Goal: Task Accomplishment & Management: Complete application form

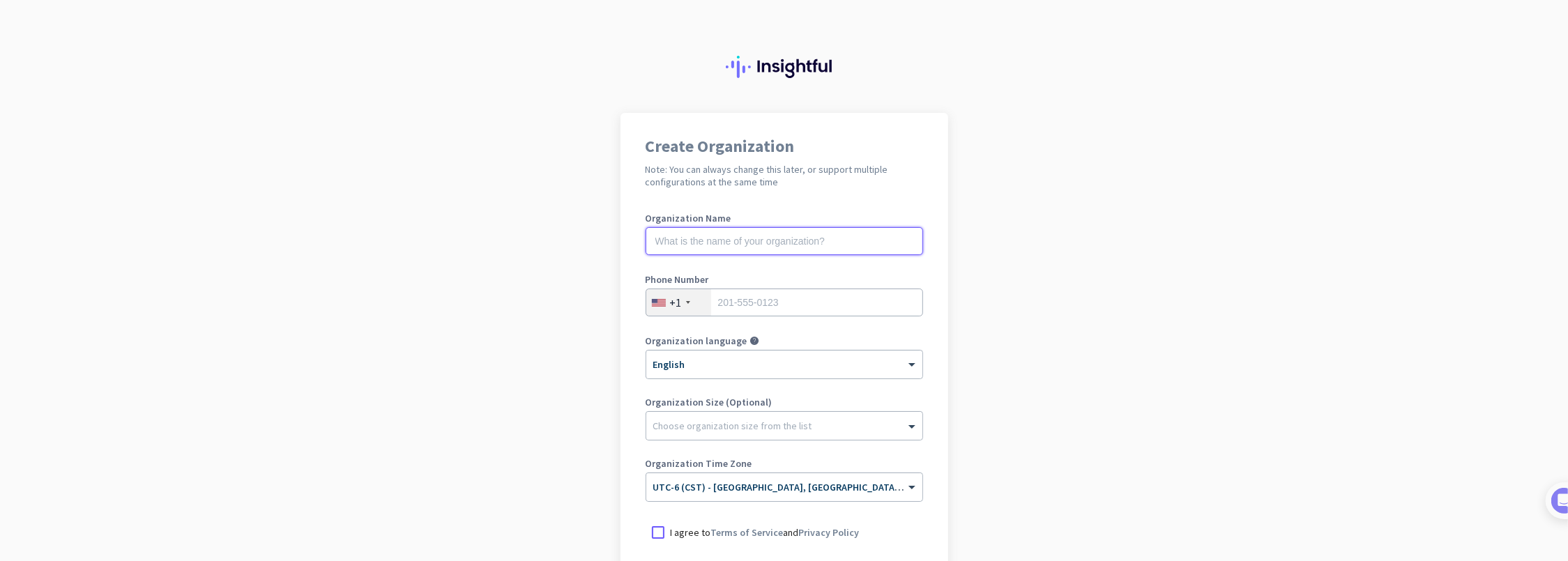
click at [690, 246] on input "text" at bounding box center [784, 241] width 278 height 28
type input "ZenduIT"
click at [674, 298] on div "+1" at bounding box center [675, 303] width 12 height 14
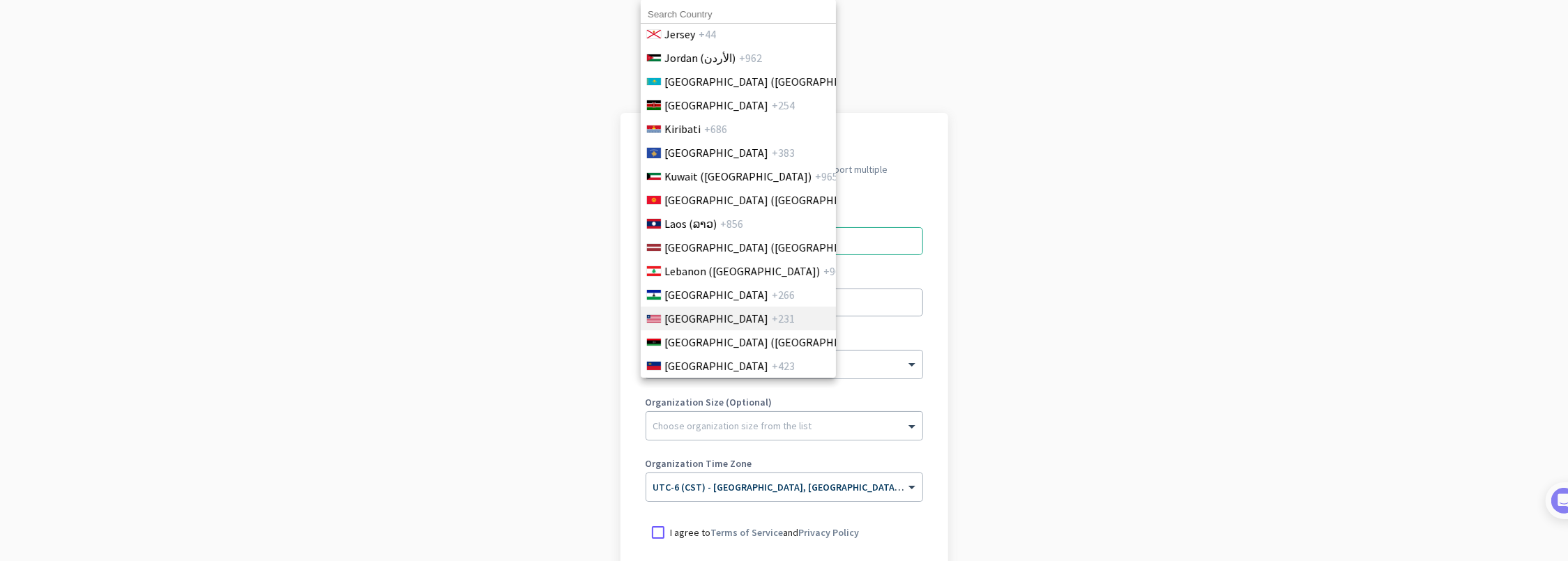
scroll to position [3138, 0]
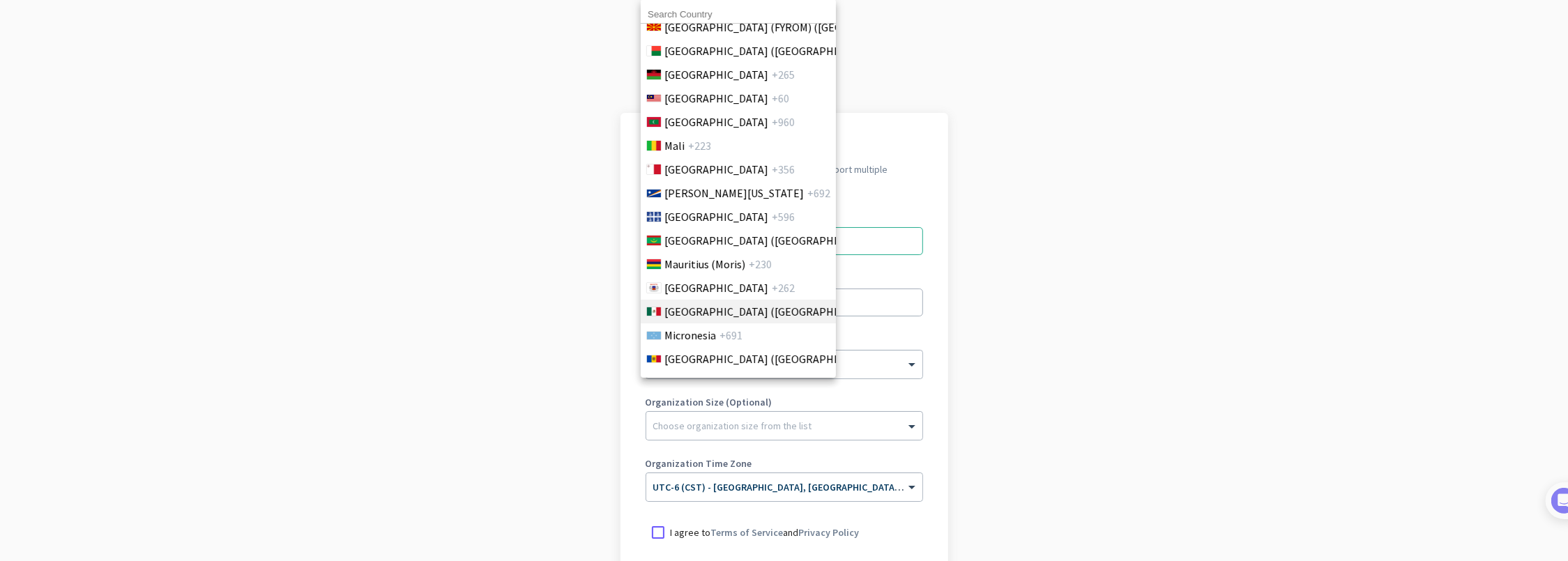
click at [714, 301] on li "[GEOGRAPHIC_DATA] ([GEOGRAPHIC_DATA]) +52" at bounding box center [737, 312] width 196 height 24
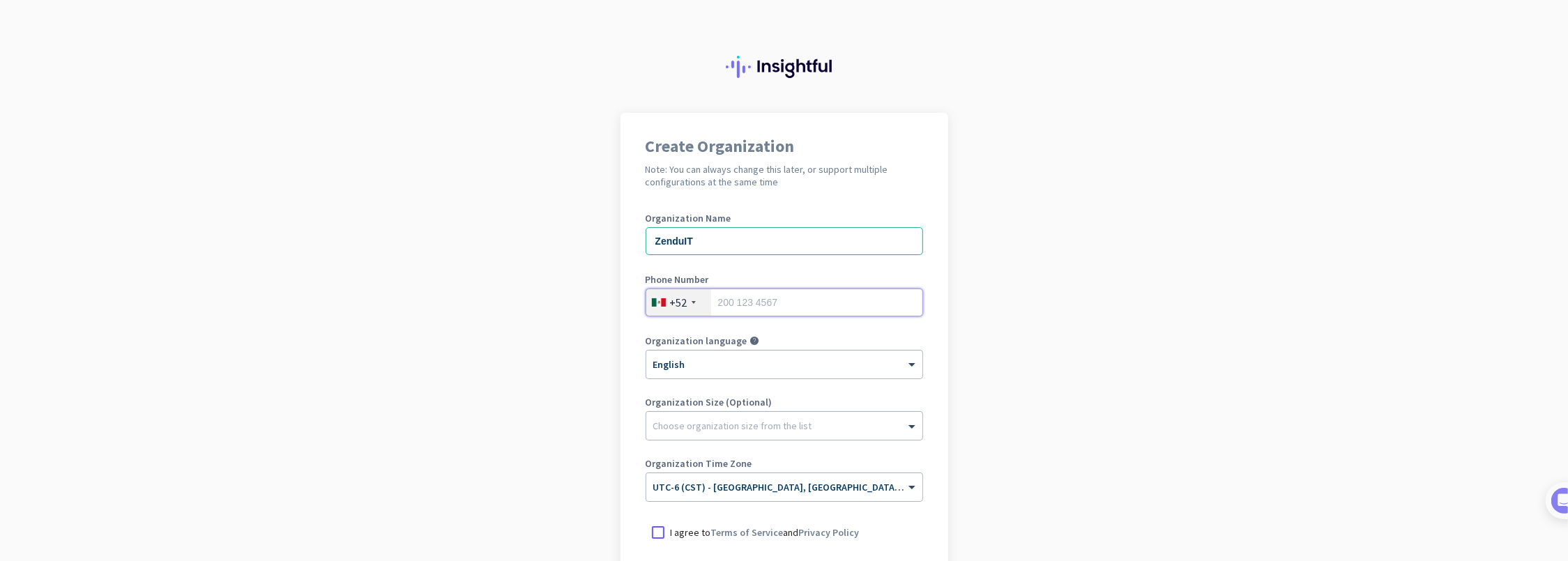
click at [778, 298] on input "tel" at bounding box center [784, 302] width 278 height 28
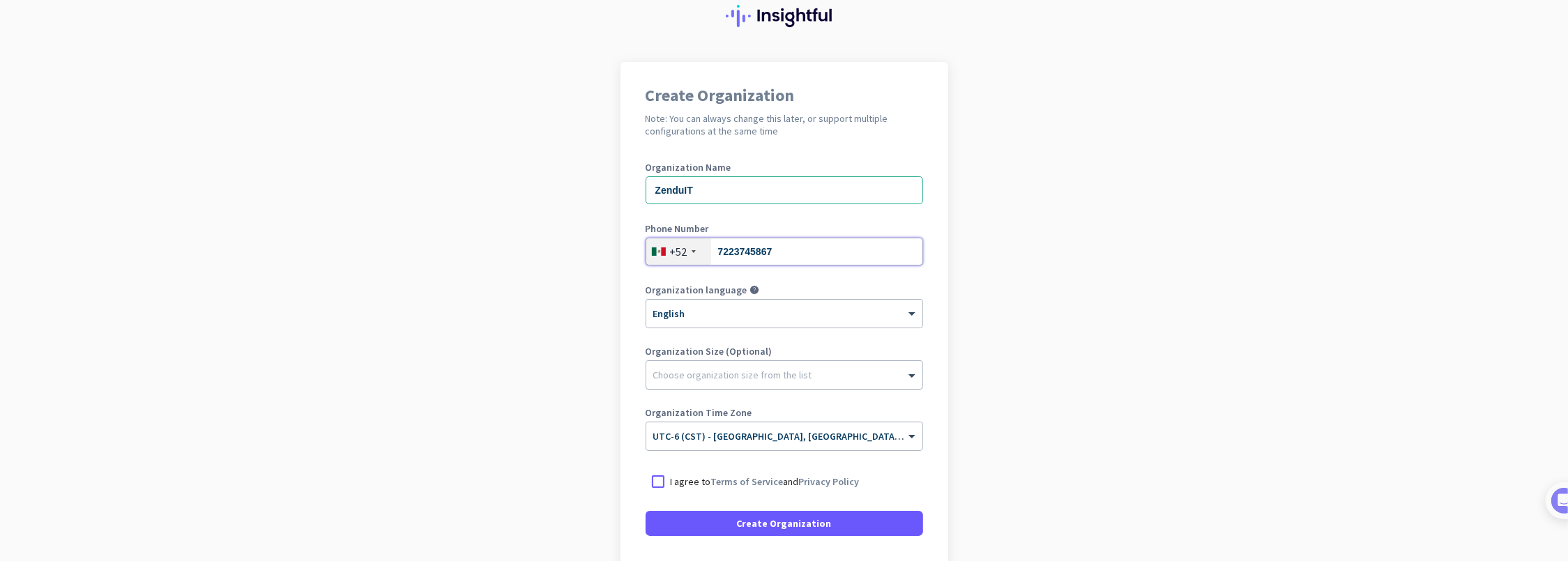
scroll to position [139, 0]
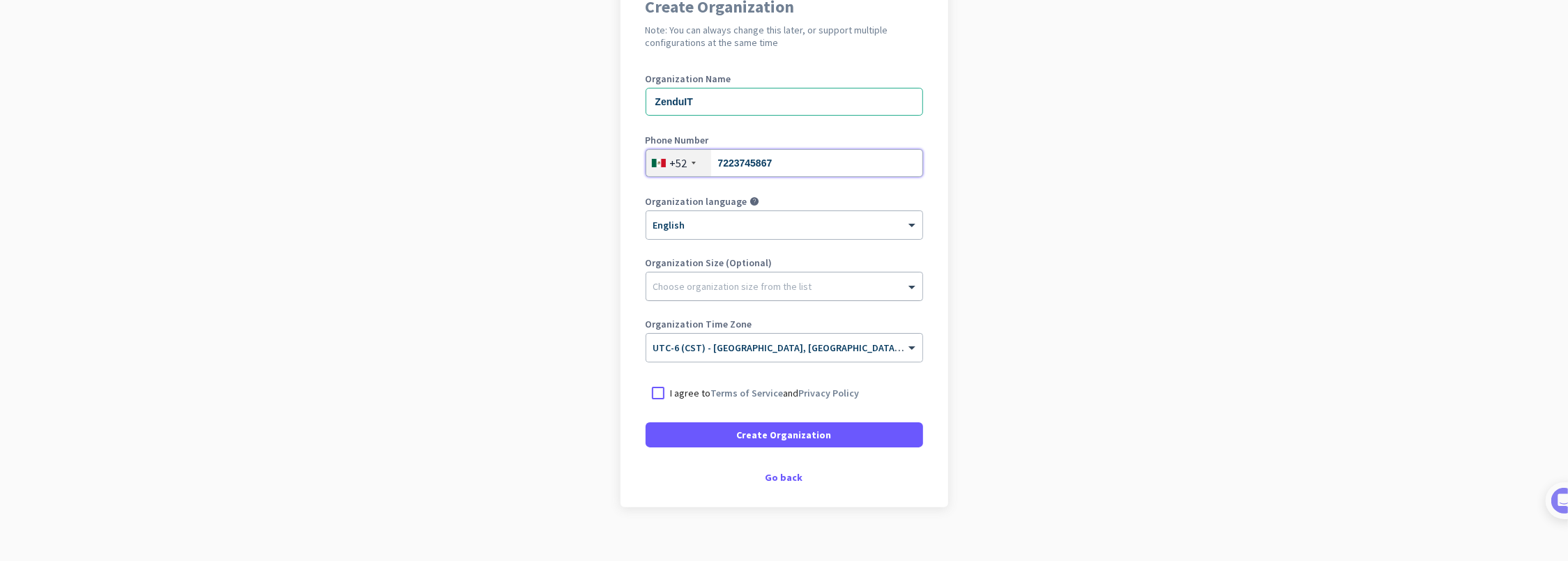
type input "7223745867"
click at [766, 286] on div at bounding box center [784, 283] width 276 height 14
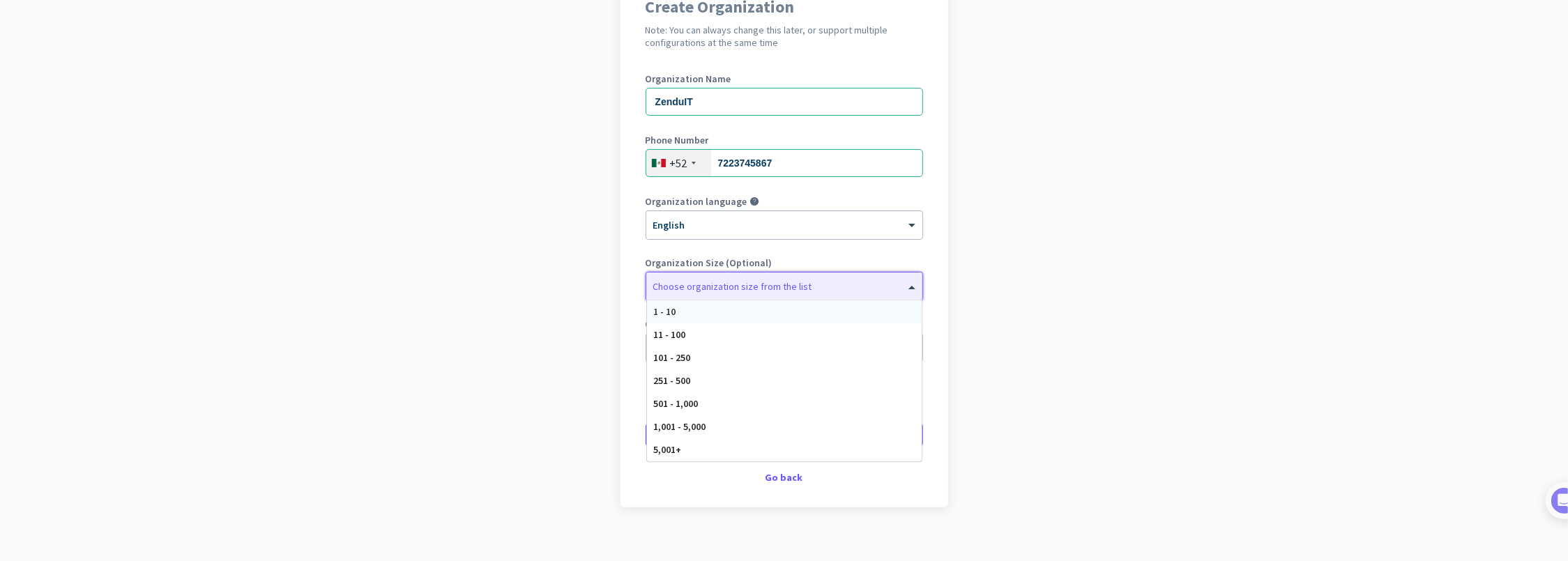
click at [1005, 308] on app-onboarding-organization "Create Organization Note: You can always change this later, or support multiple…" at bounding box center [784, 275] width 1568 height 604
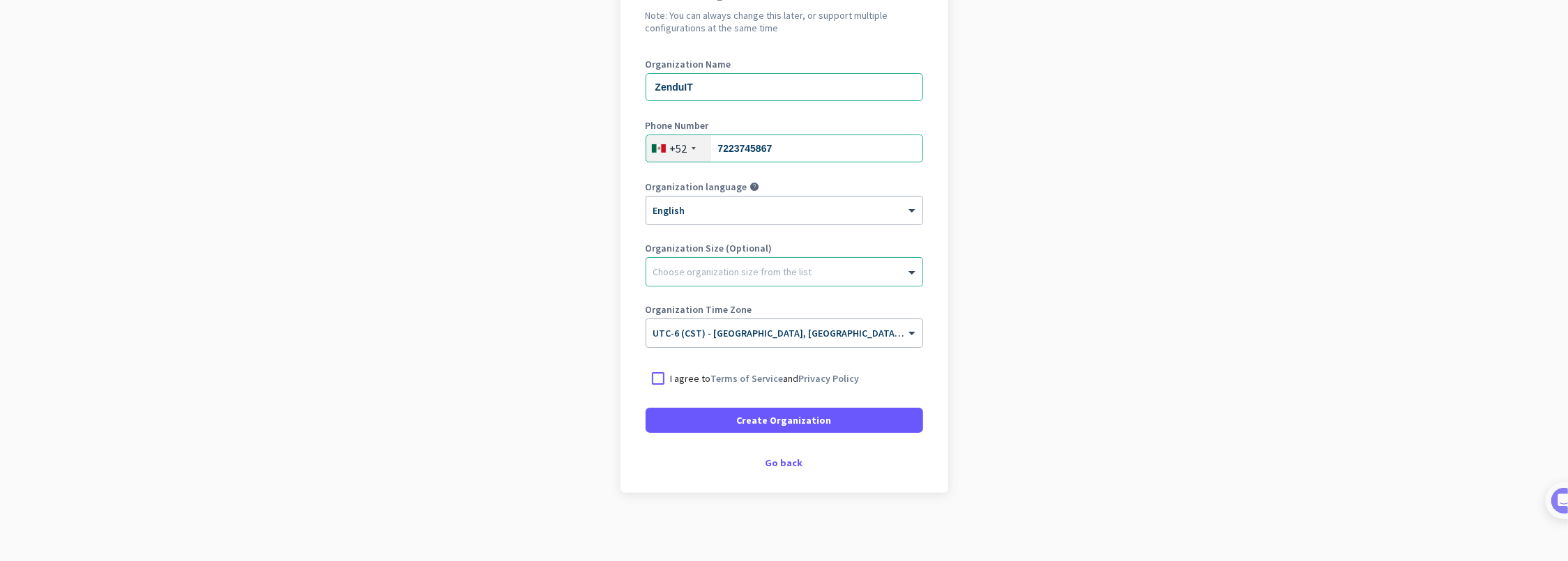
scroll to position [154, 0]
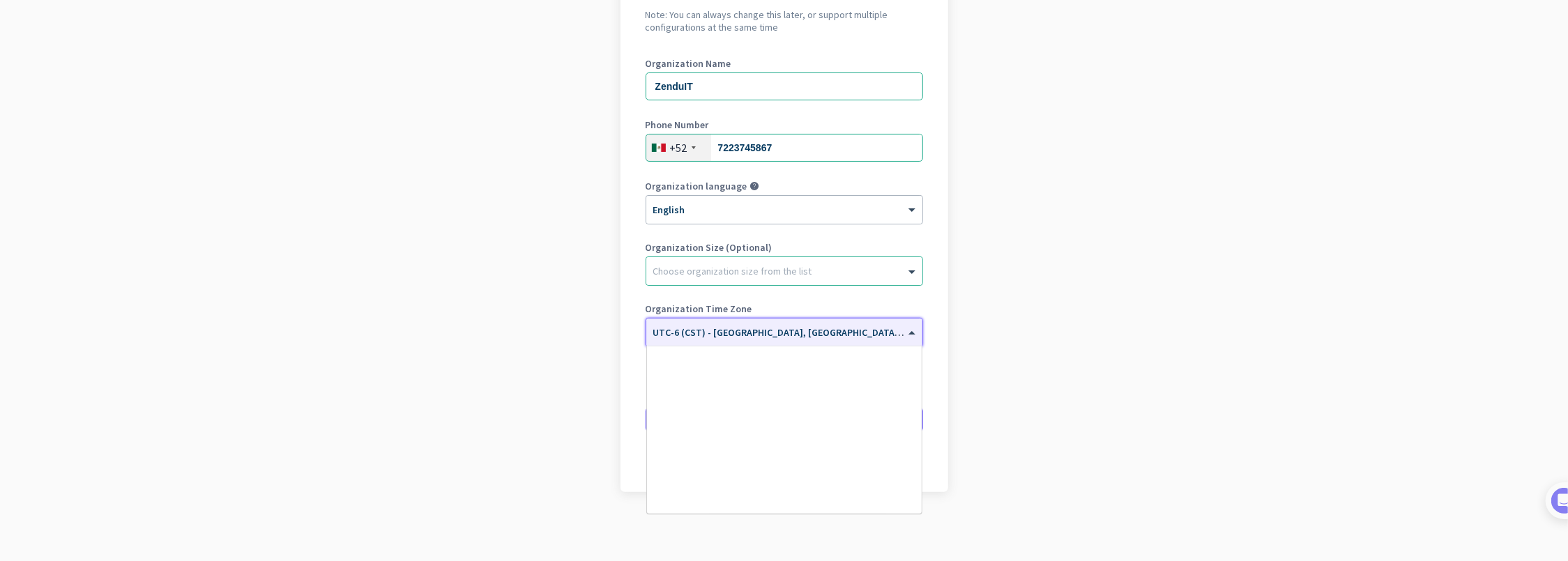
click at [759, 343] on div "× UTC-6 (CST) - [GEOGRAPHIC_DATA], [GEOGRAPHIC_DATA], [PERSON_NAME][GEOGRAPHIC_…" at bounding box center [784, 332] width 276 height 28
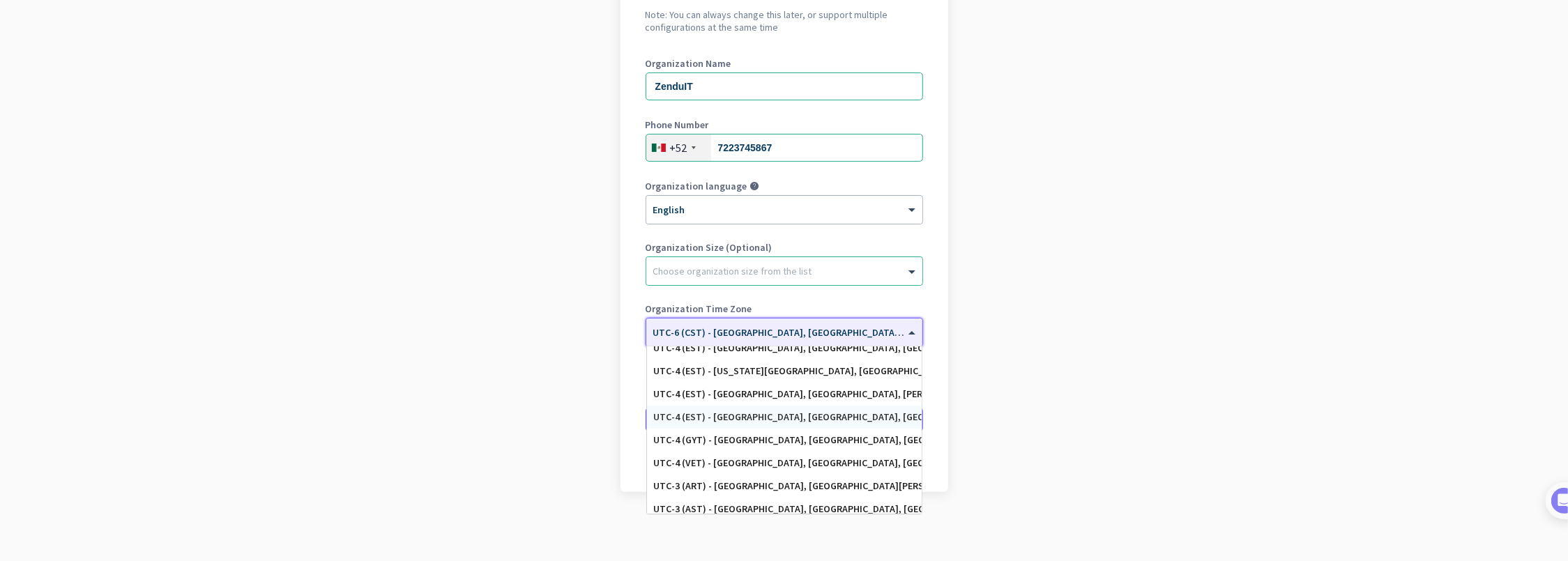
scroll to position [1604, 0]
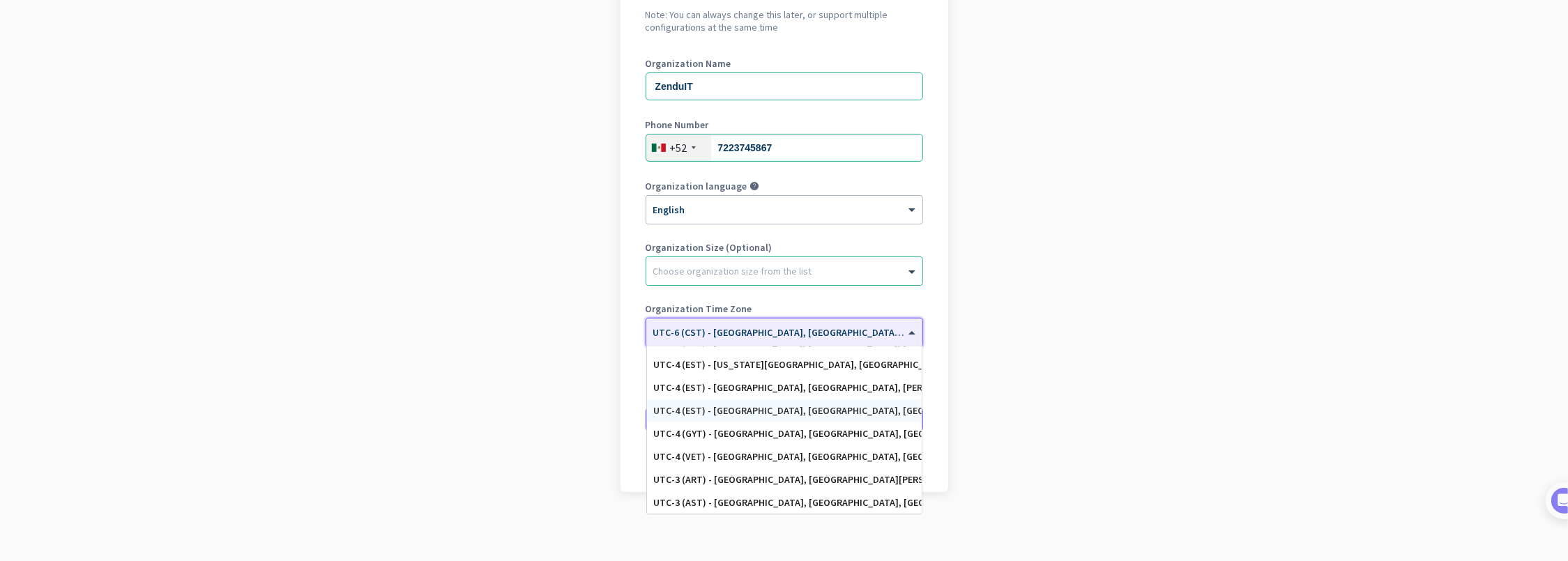
click at [830, 412] on div "UTC-4 (EST) - [GEOGRAPHIC_DATA], [GEOGRAPHIC_DATA], [GEOGRAPHIC_DATA], [GEOGRAP…" at bounding box center [784, 410] width 261 height 12
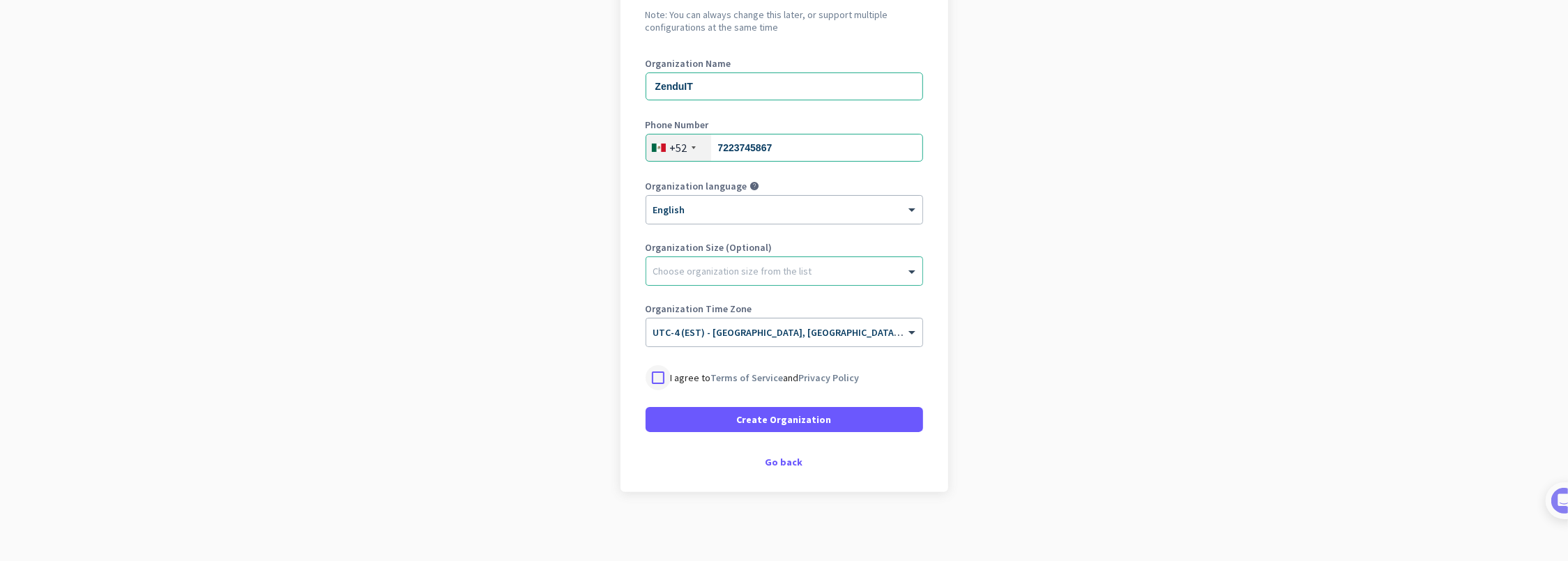
click at [651, 378] on div at bounding box center [658, 378] width 25 height 25
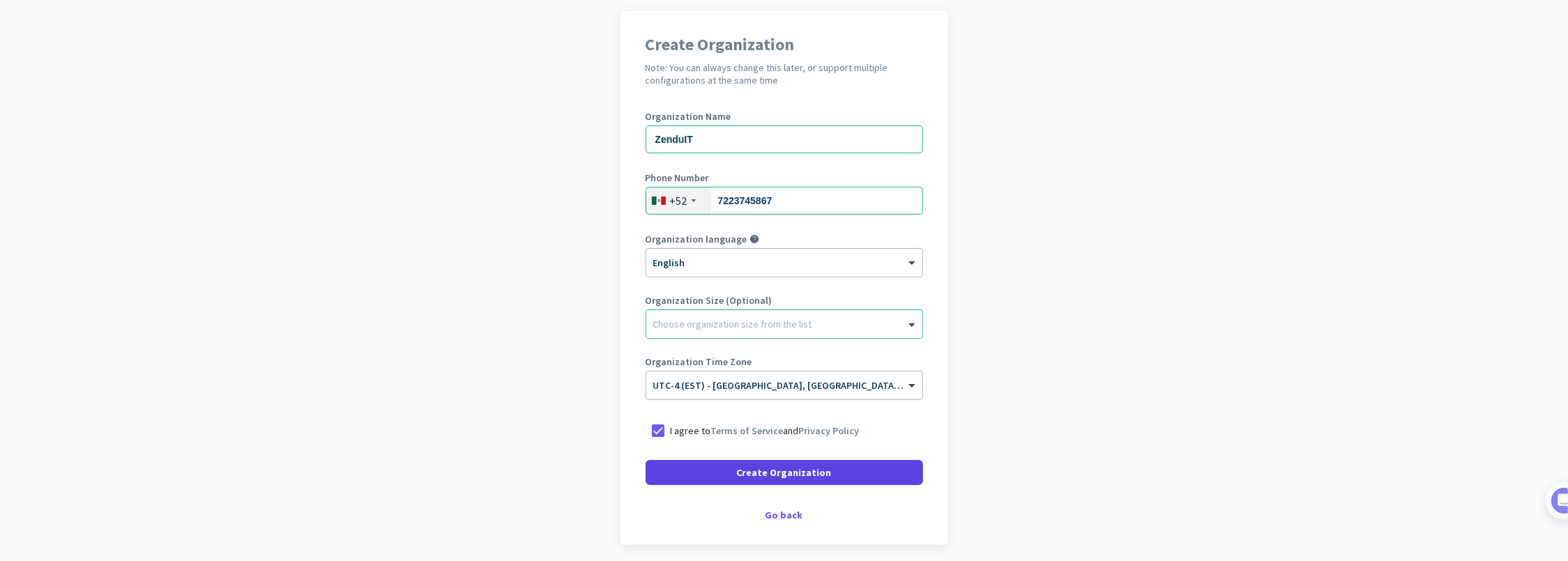
scroll to position [0, 0]
